Goal: Check status: Check status

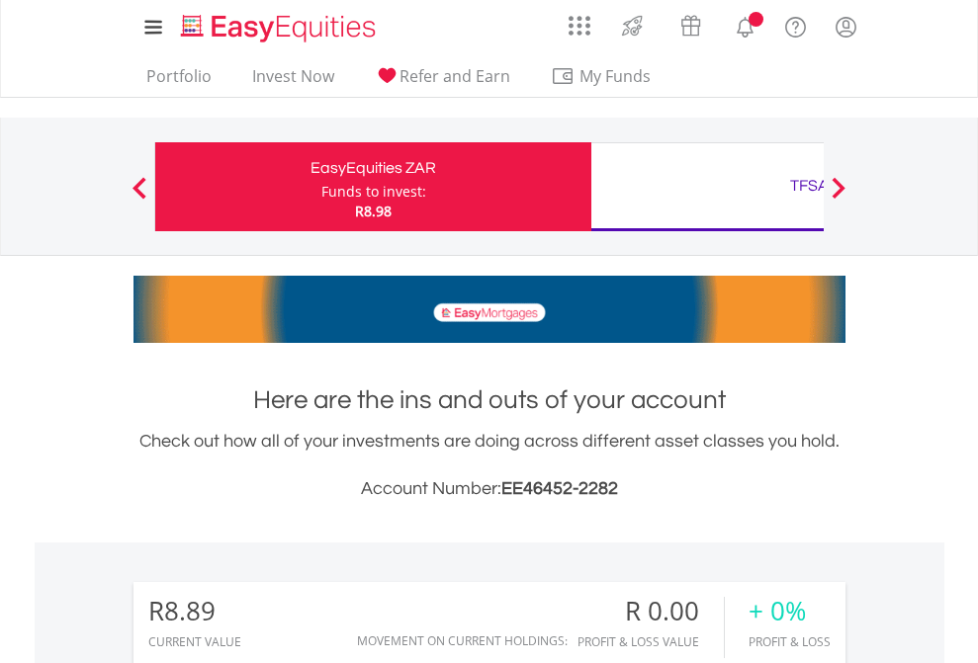
scroll to position [190, 310]
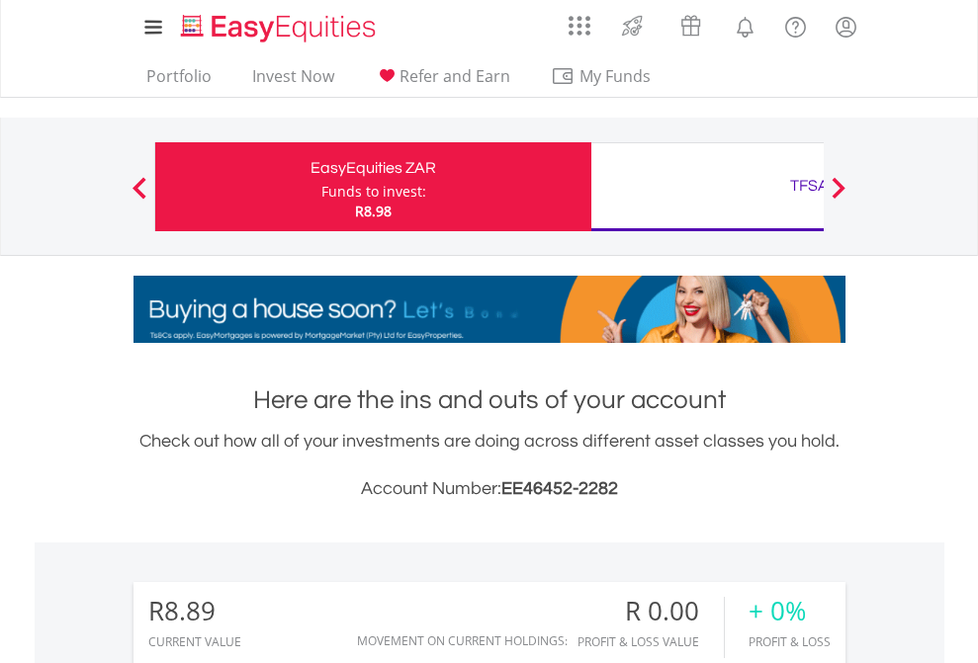
click at [321, 187] on div "Funds to invest:" at bounding box center [373, 192] width 105 height 20
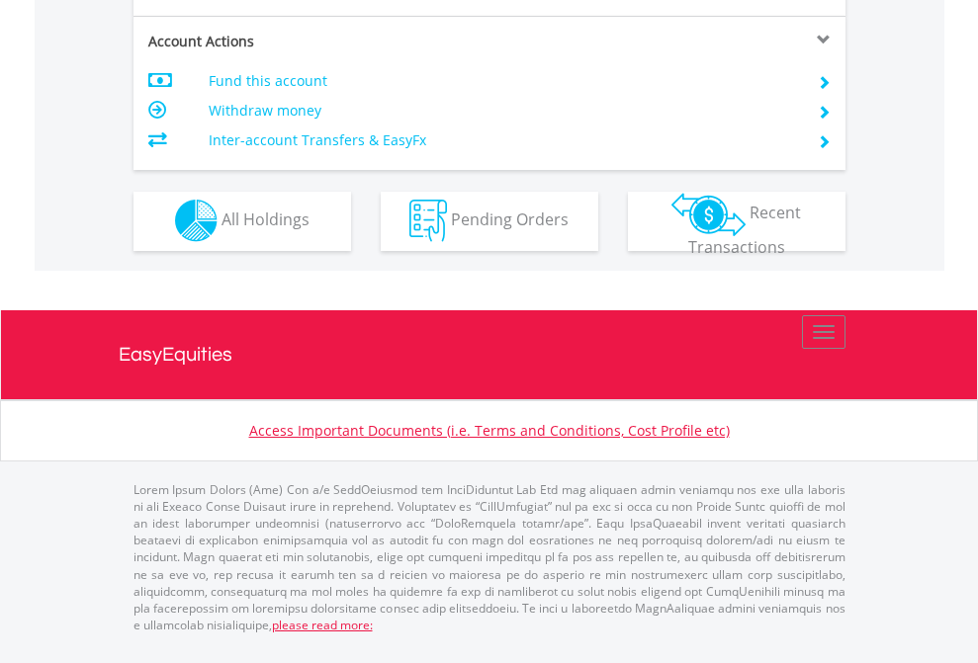
scroll to position [1849, 0]
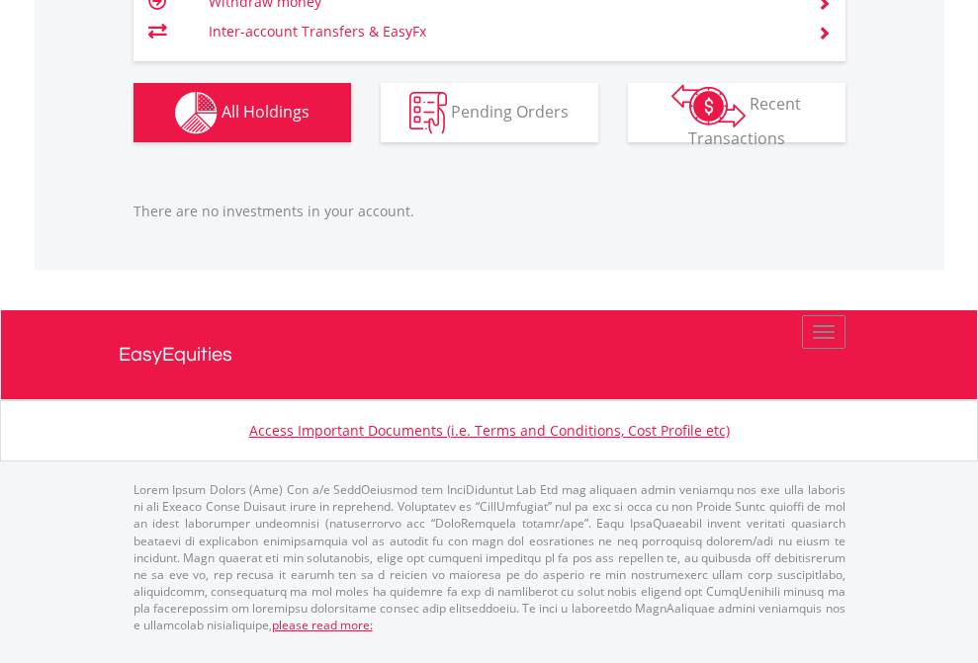
scroll to position [190, 310]
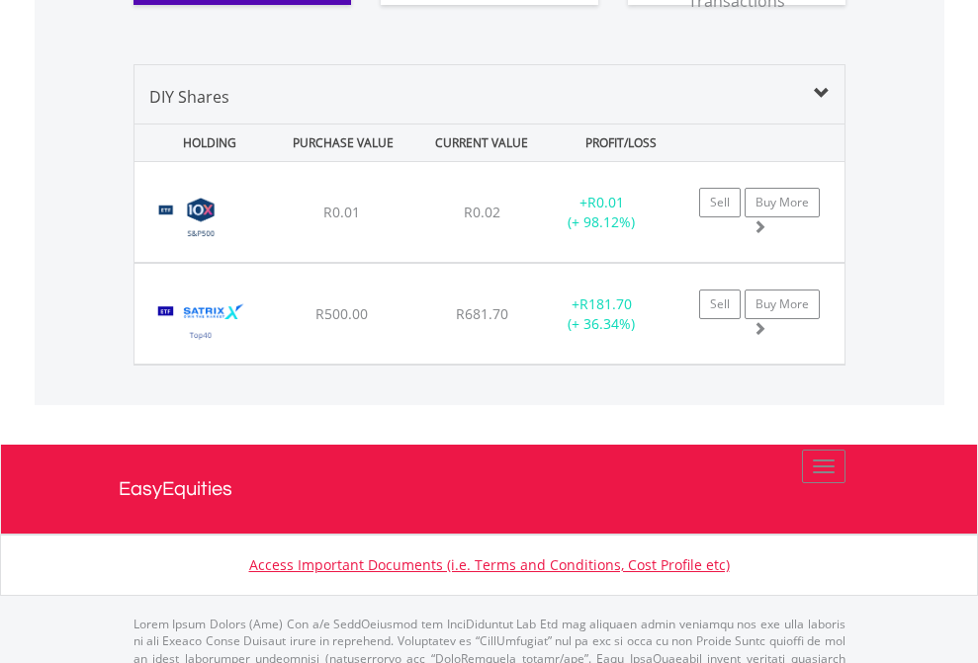
scroll to position [2198, 0]
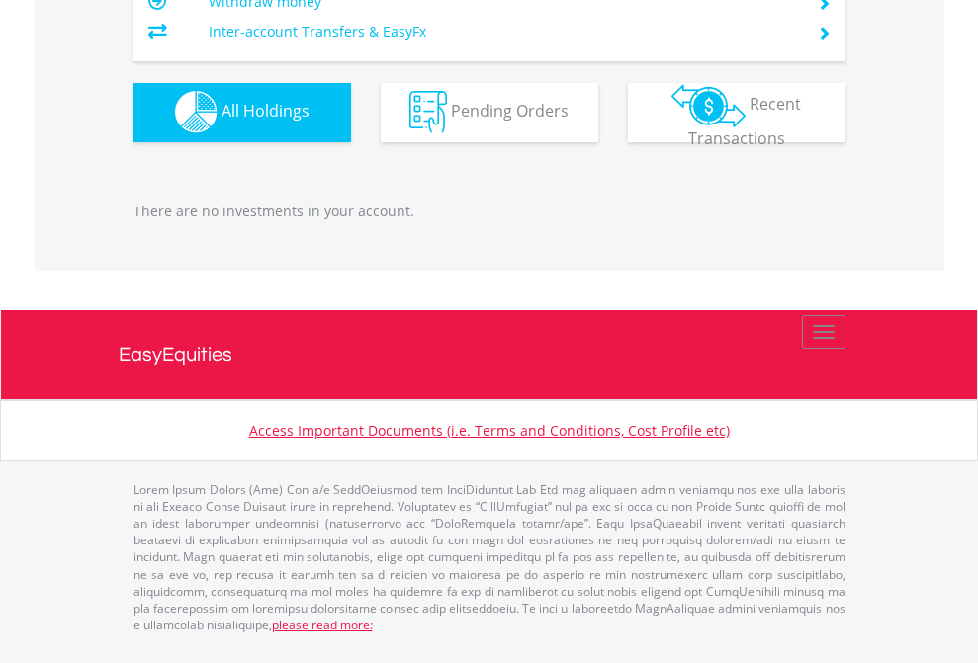
scroll to position [1957, 0]
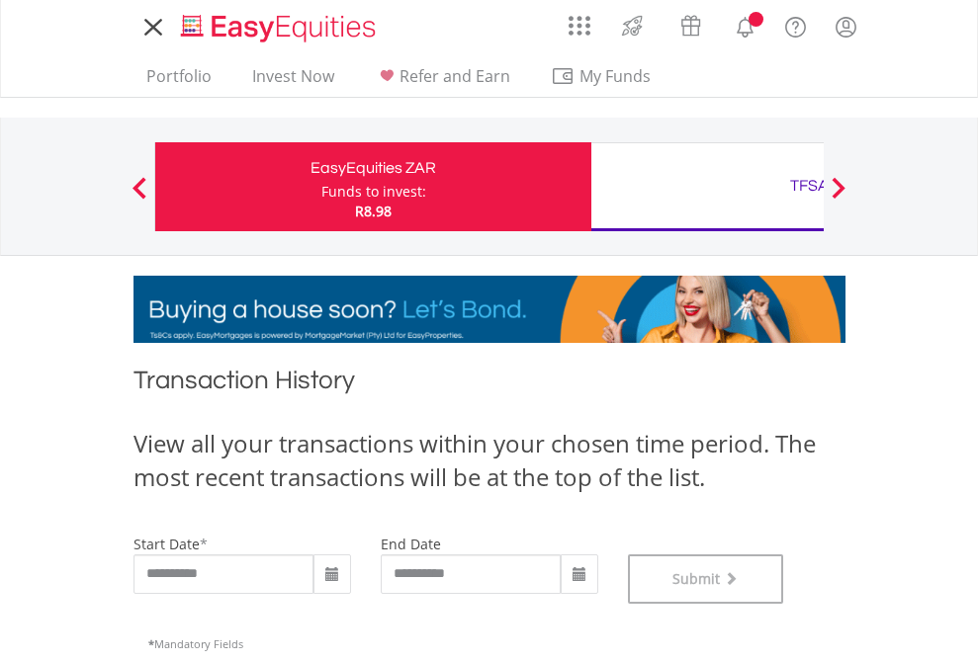
scroll to position [802, 0]
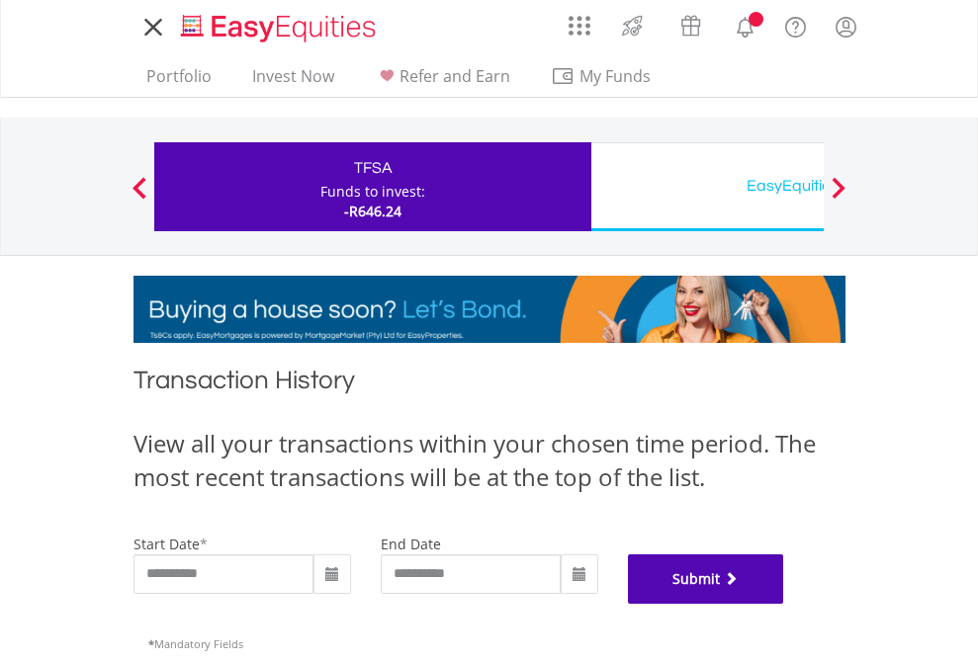
click at [784, 604] on button "Submit" at bounding box center [706, 579] width 156 height 49
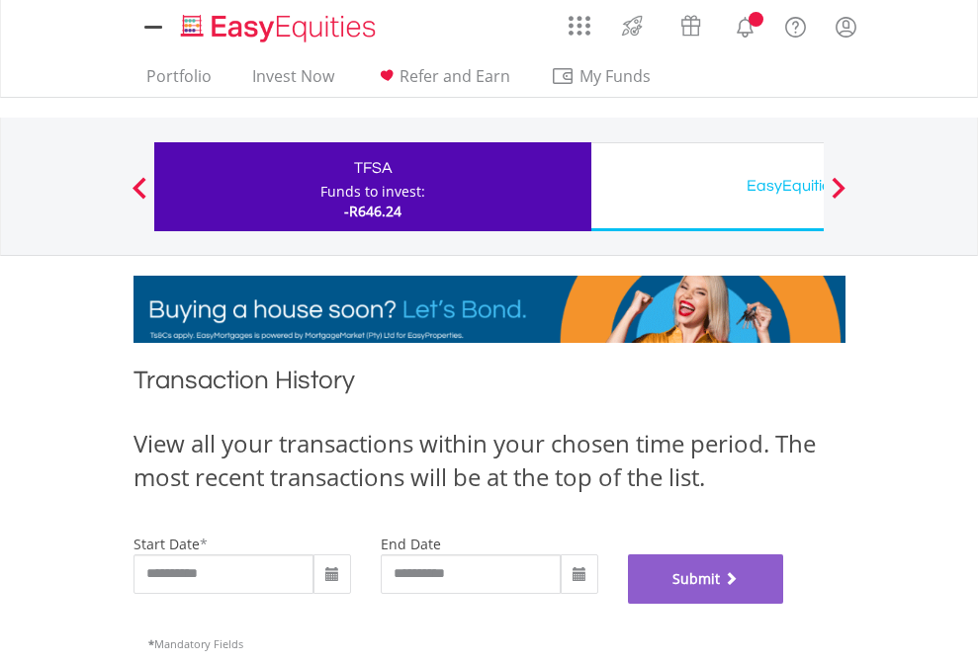
scroll to position [802, 0]
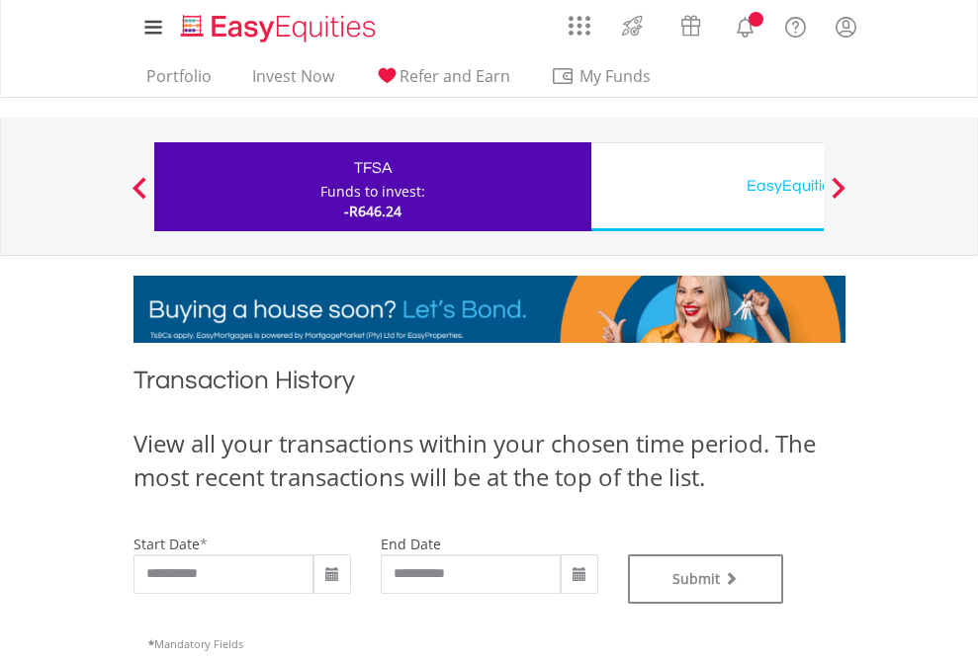
click at [707, 187] on div "EasyEquities USD" at bounding box center [809, 186] width 412 height 28
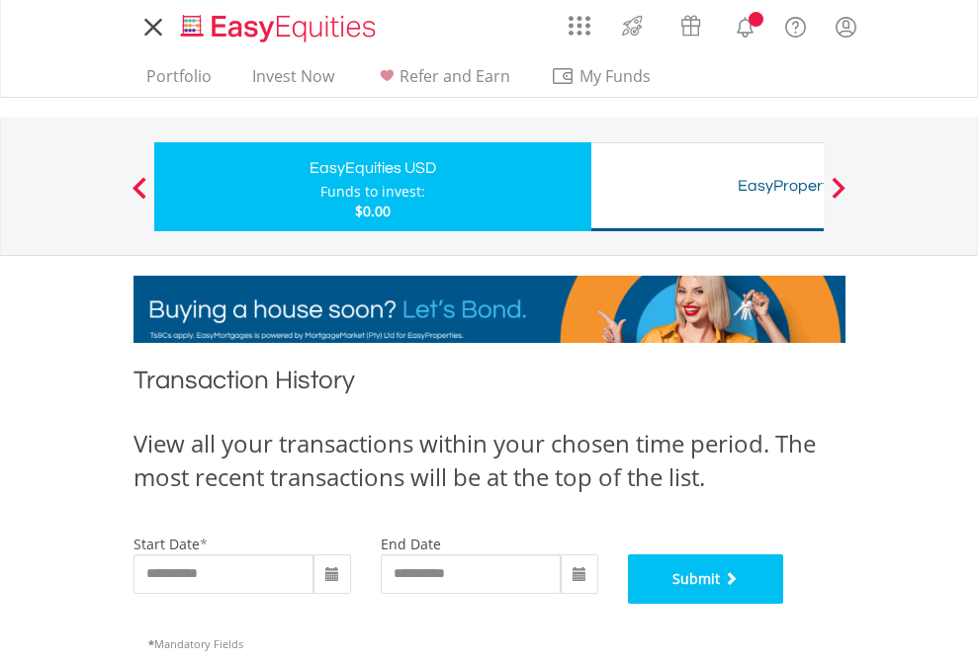
click at [784, 604] on button "Submit" at bounding box center [706, 579] width 156 height 49
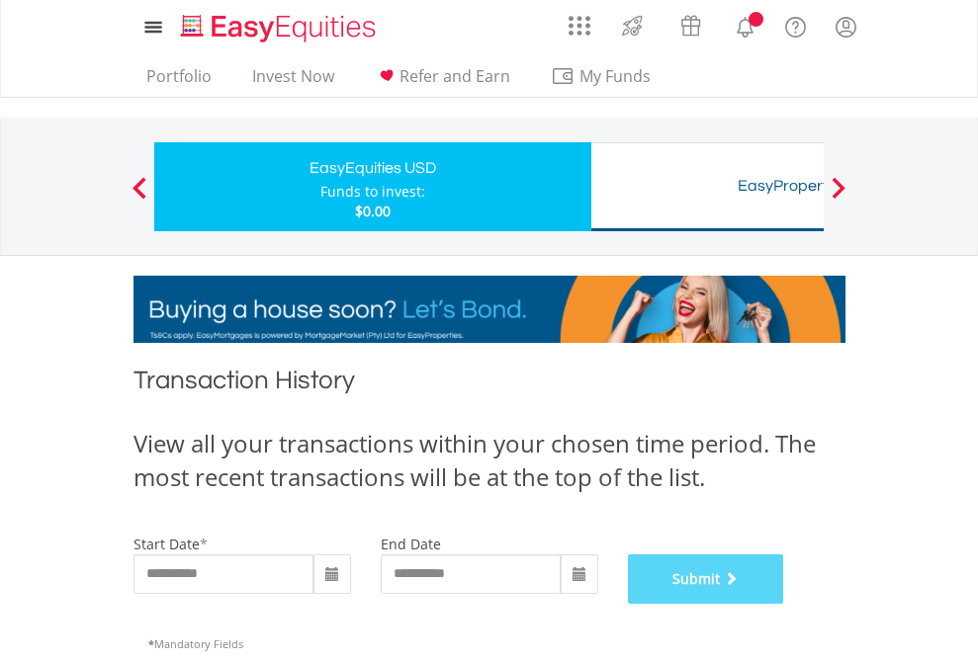
scroll to position [802, 0]
